Goal: Information Seeking & Learning: Learn about a topic

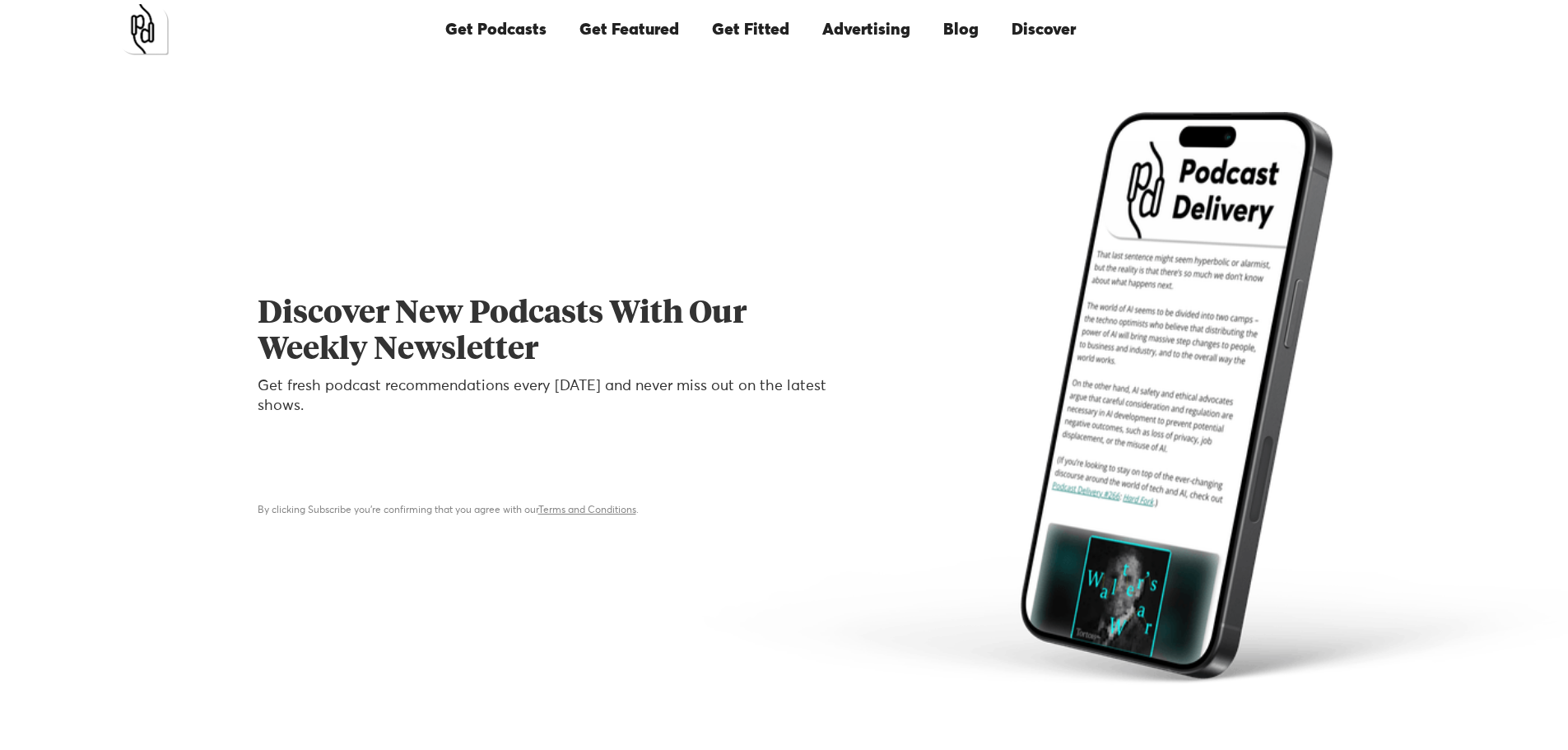
click at [952, 32] on link "Blog" at bounding box center [961, 29] width 68 height 56
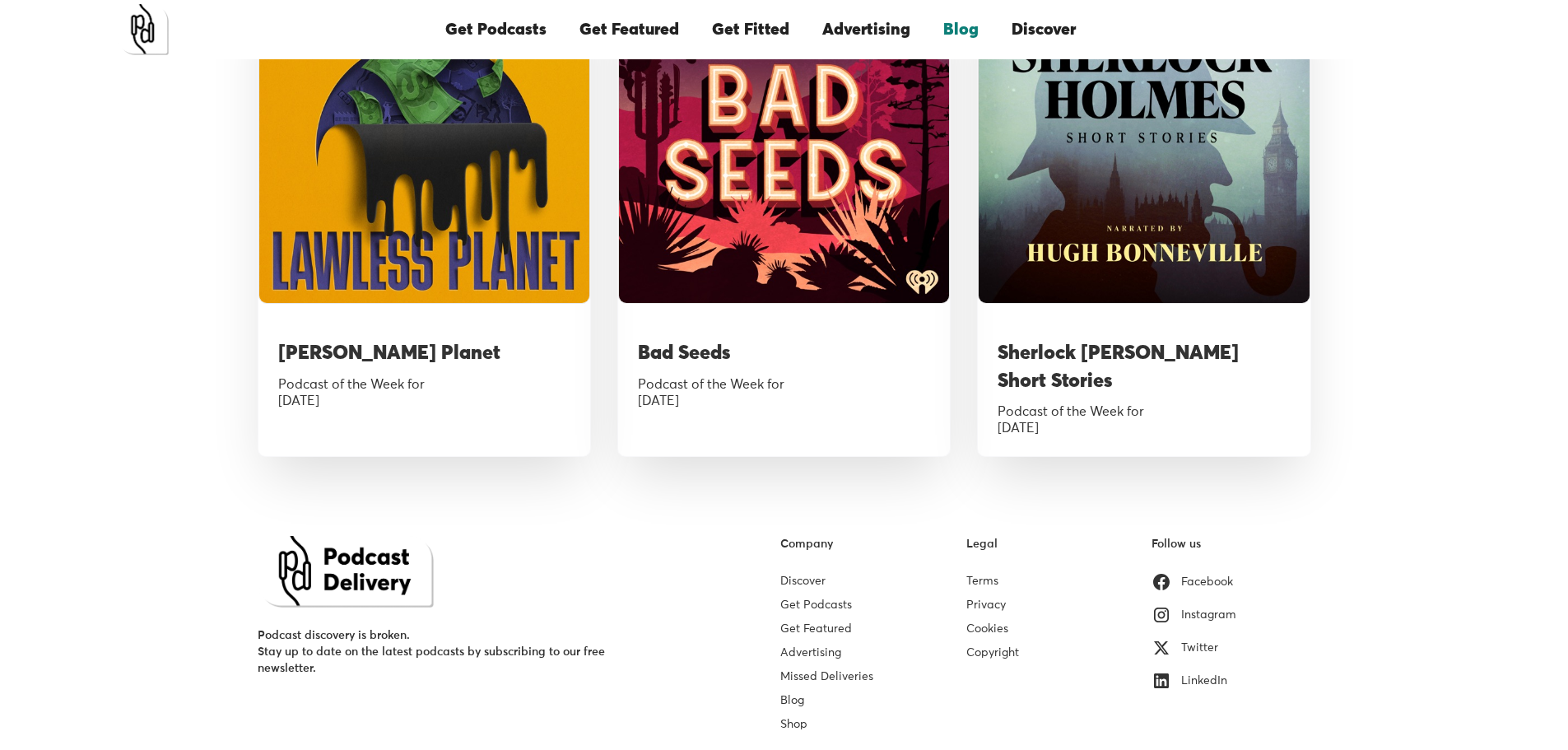
scroll to position [3298, 0]
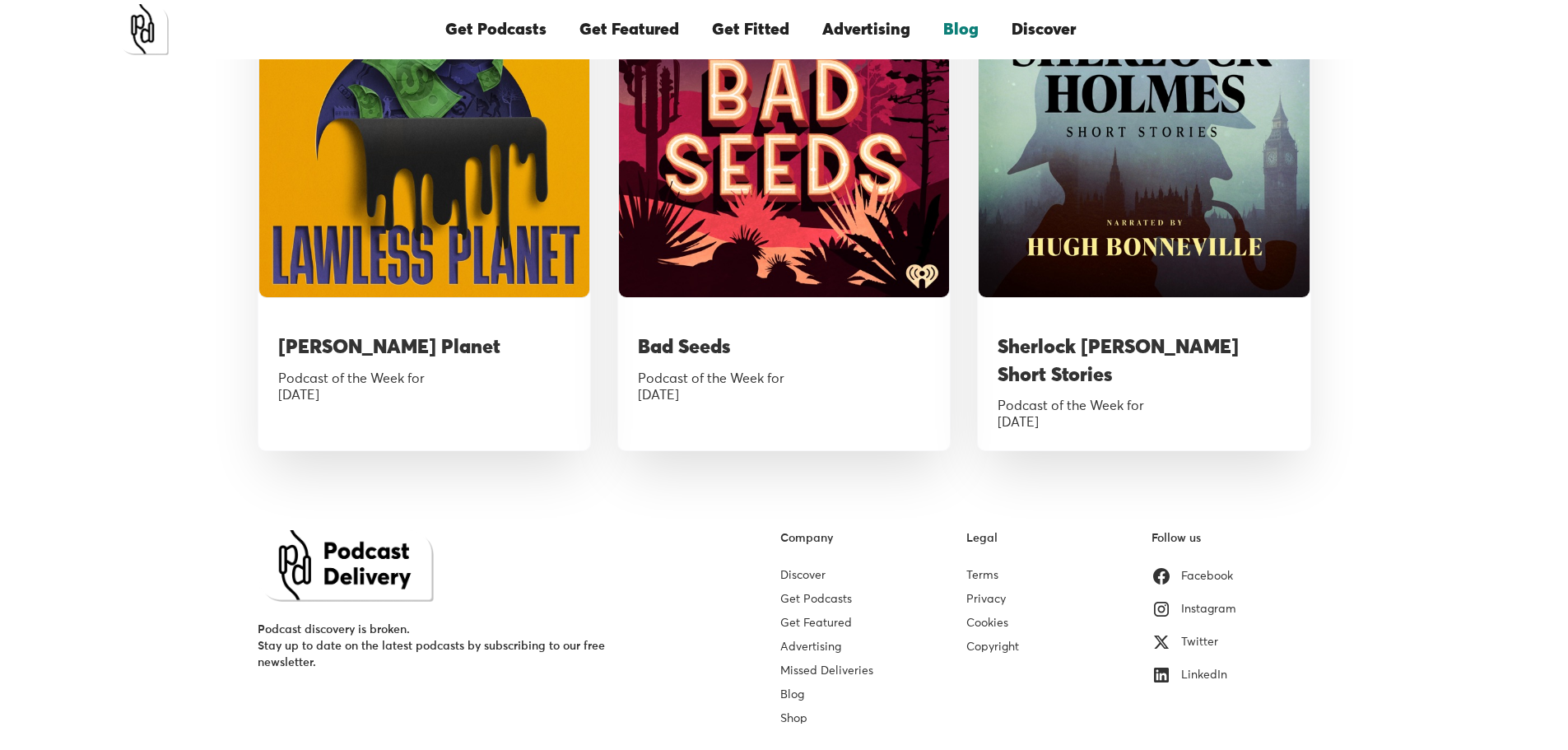
click at [788, 689] on link "Blog" at bounding box center [792, 694] width 24 height 12
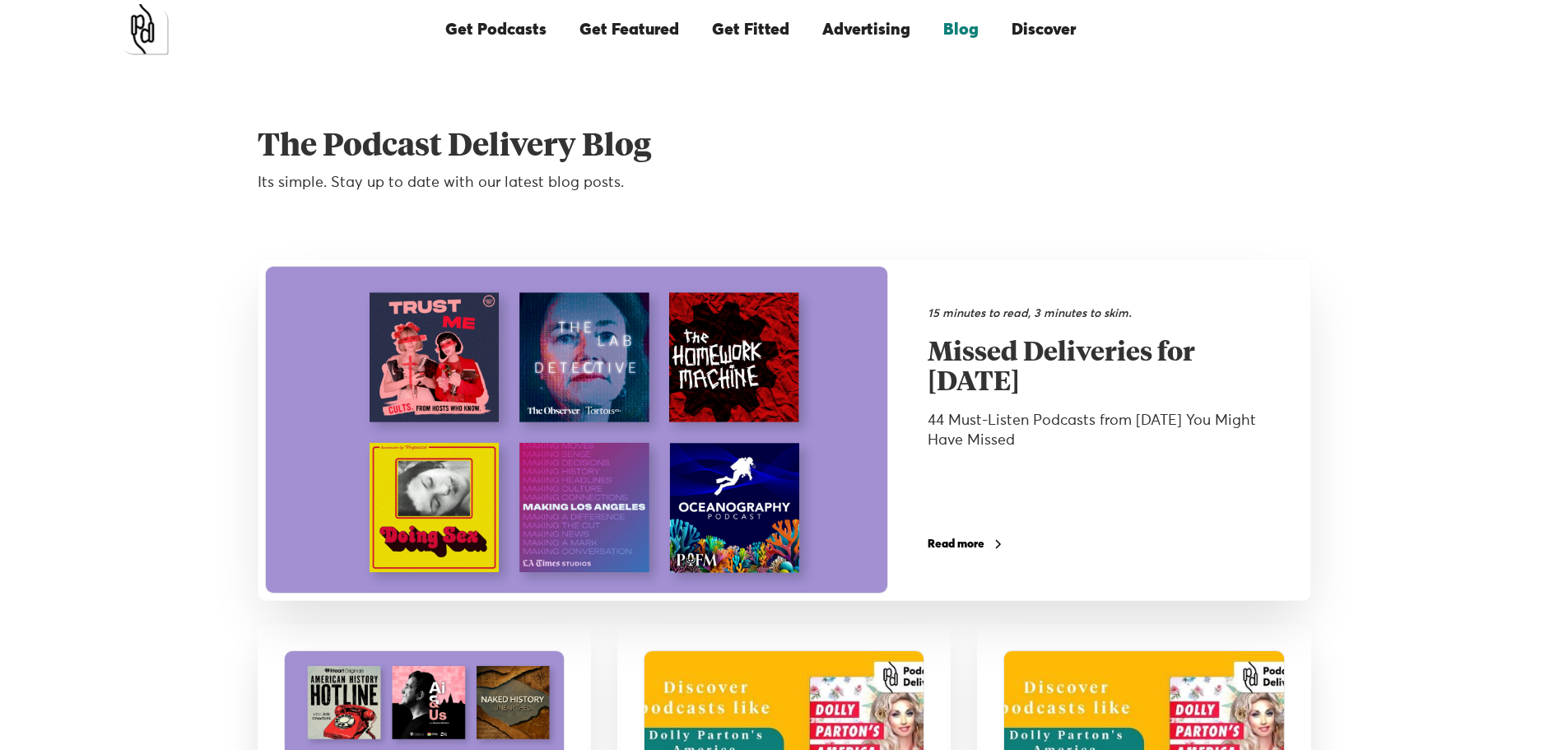
click at [942, 545] on div "Read more" at bounding box center [956, 543] width 56 height 12
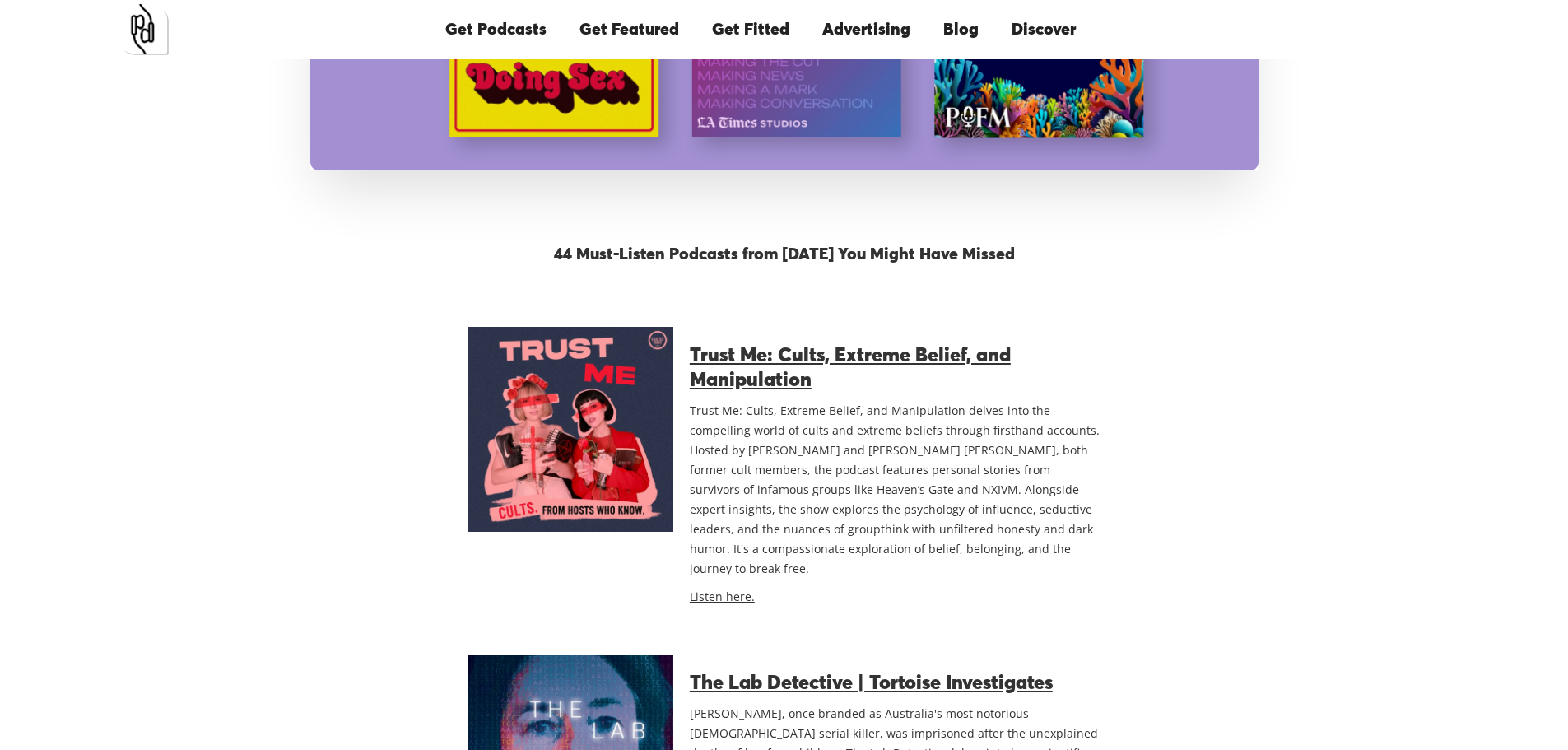
scroll to position [966, 0]
